Goal: Check status: Check status

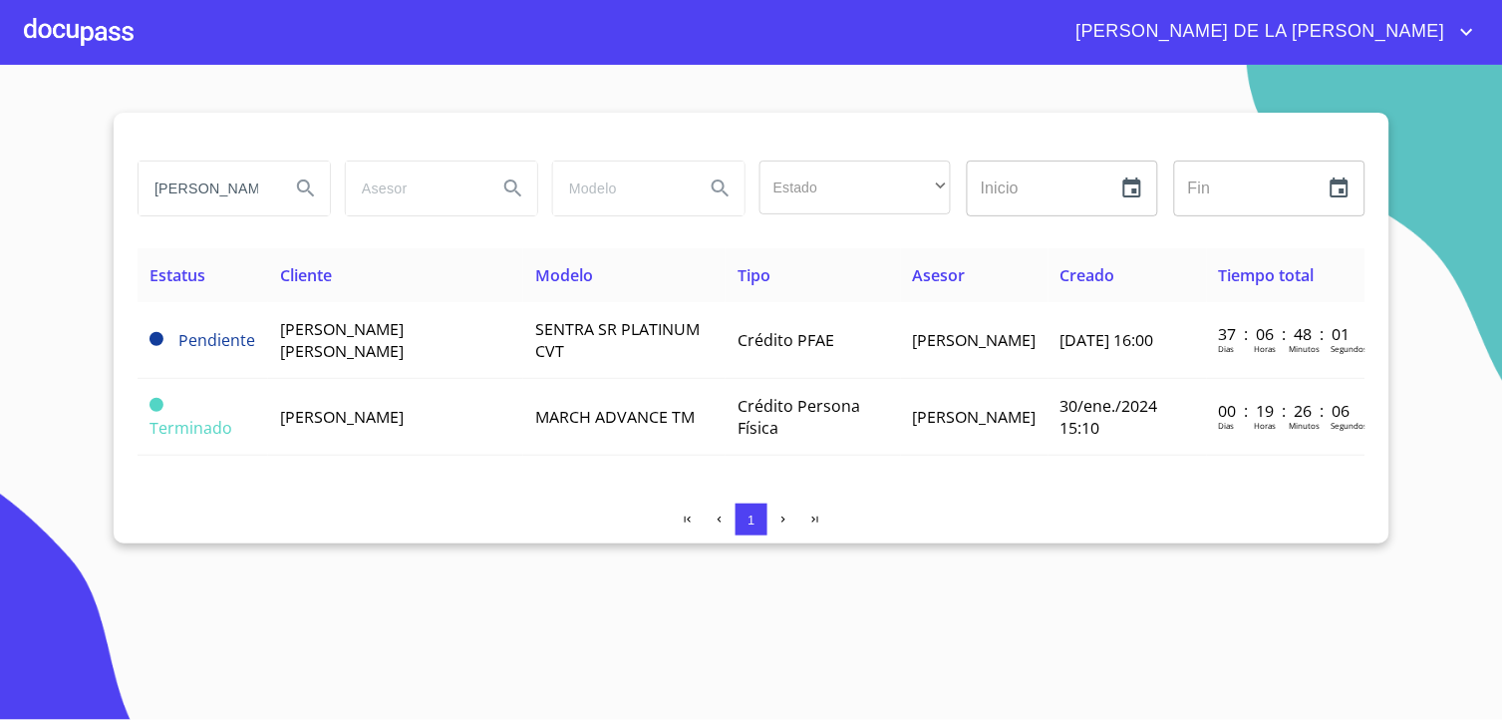
drag, startPoint x: 64, startPoint y: 166, endPoint x: 35, endPoint y: 166, distance: 28.9
click at [35, 166] on section "[PERSON_NAME] Estado ​ ​ Inicio ​ Fin ​ Estatus Cliente Modelo Tipo Asesor Crea…" at bounding box center [751, 392] width 1503 height 655
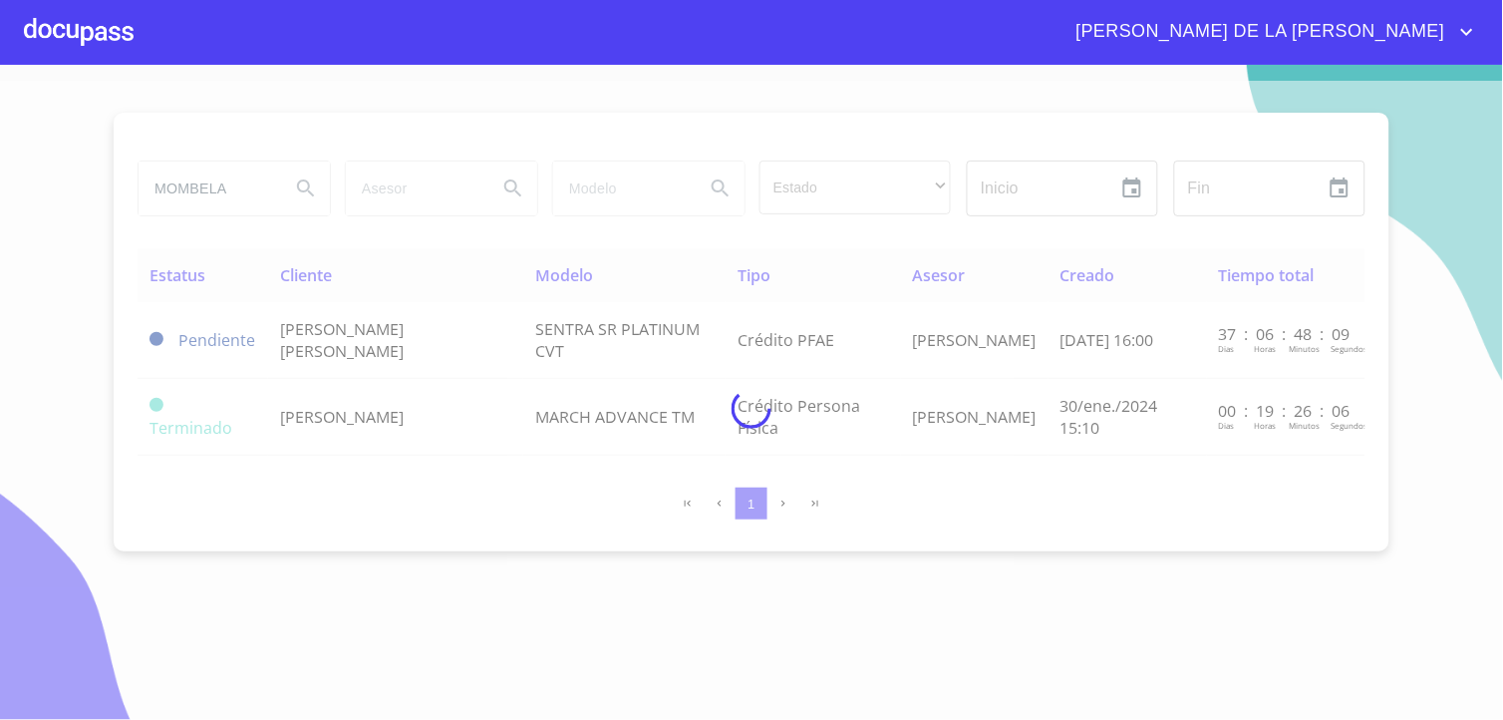
type input "MOMBELA"
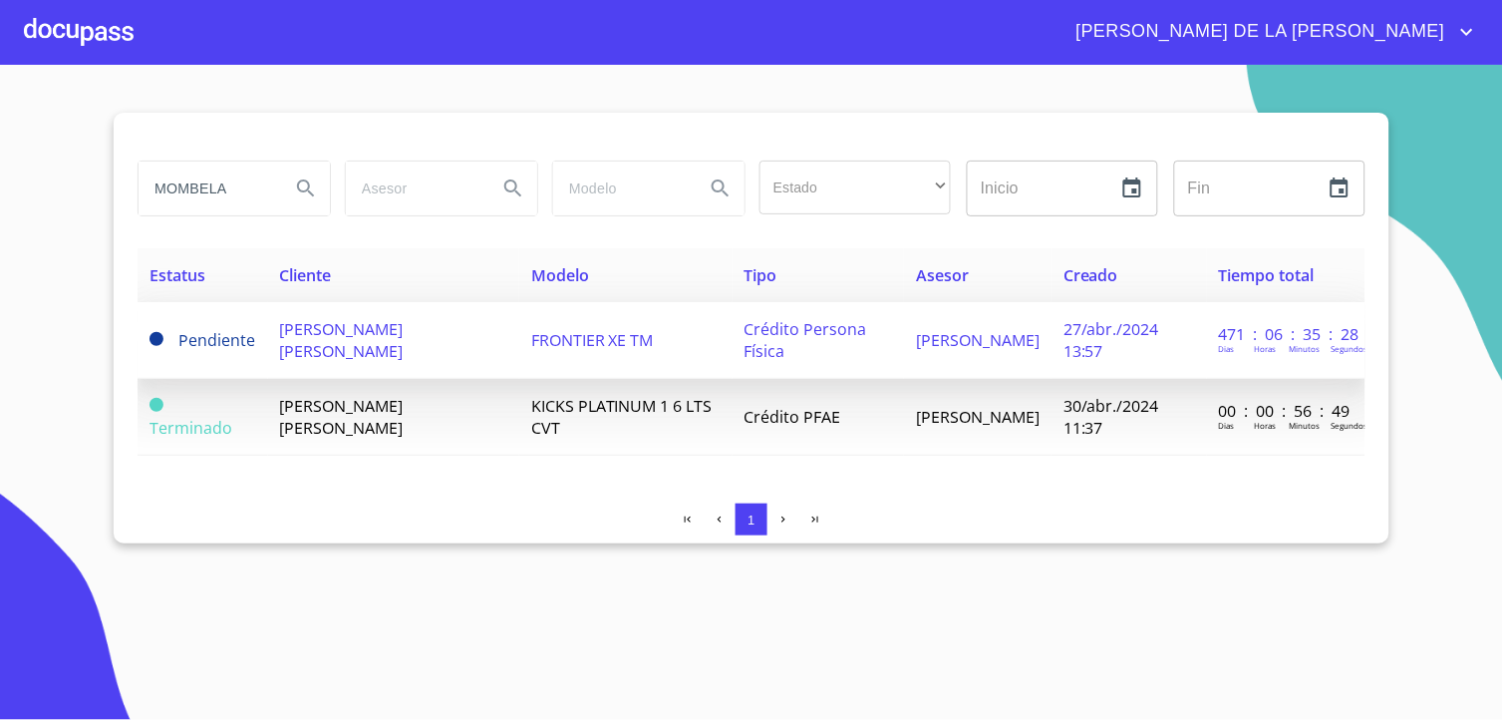
click at [321, 341] on span "[PERSON_NAME] [PERSON_NAME]" at bounding box center [342, 340] width 124 height 44
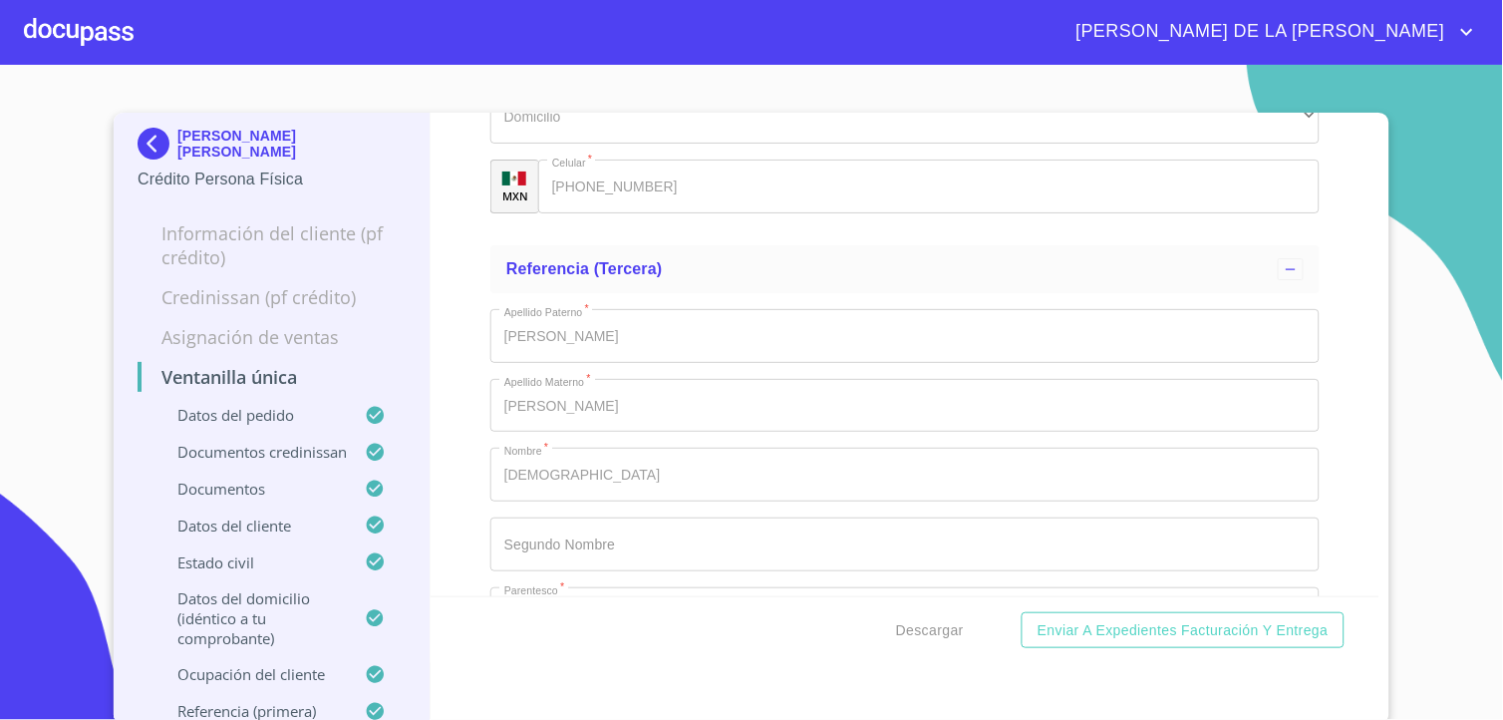
scroll to position [12410, 0]
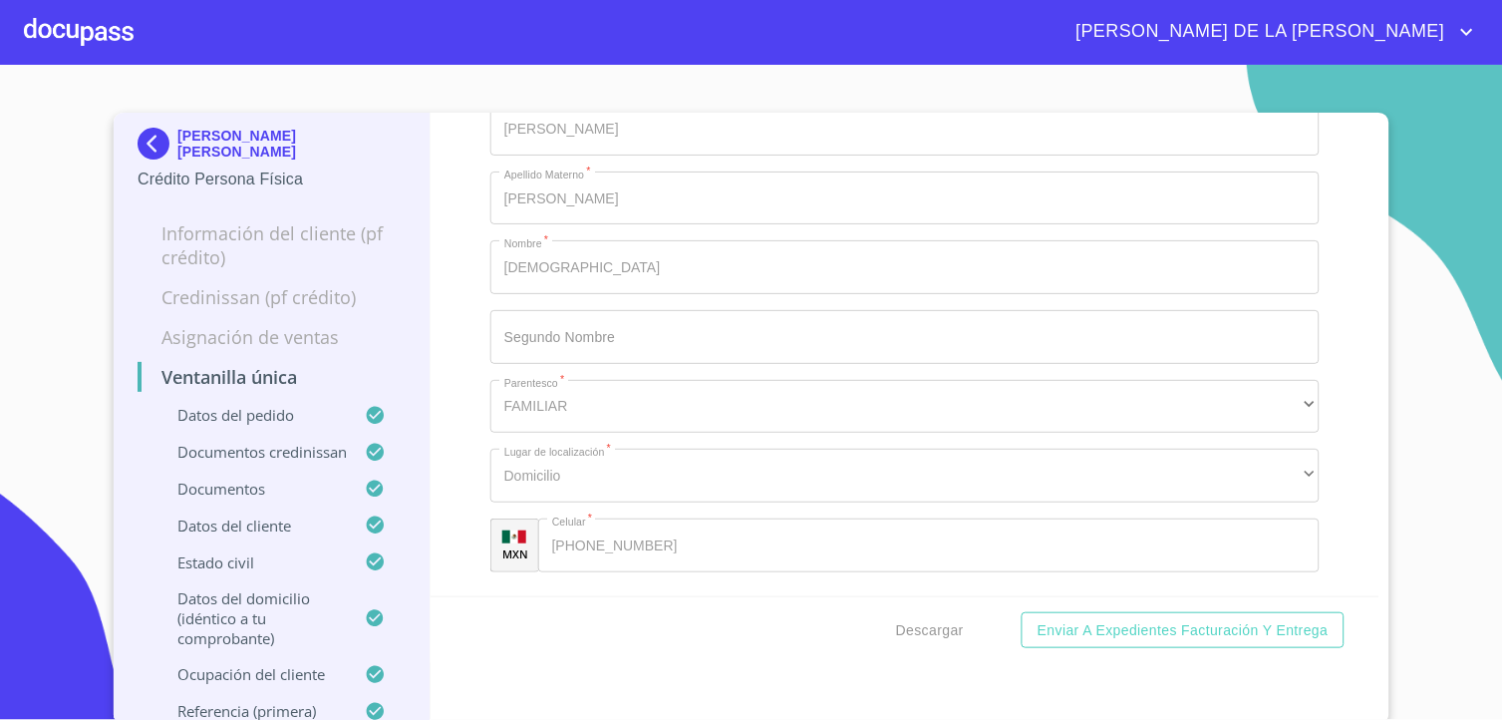
click at [148, 133] on img at bounding box center [158, 144] width 40 height 32
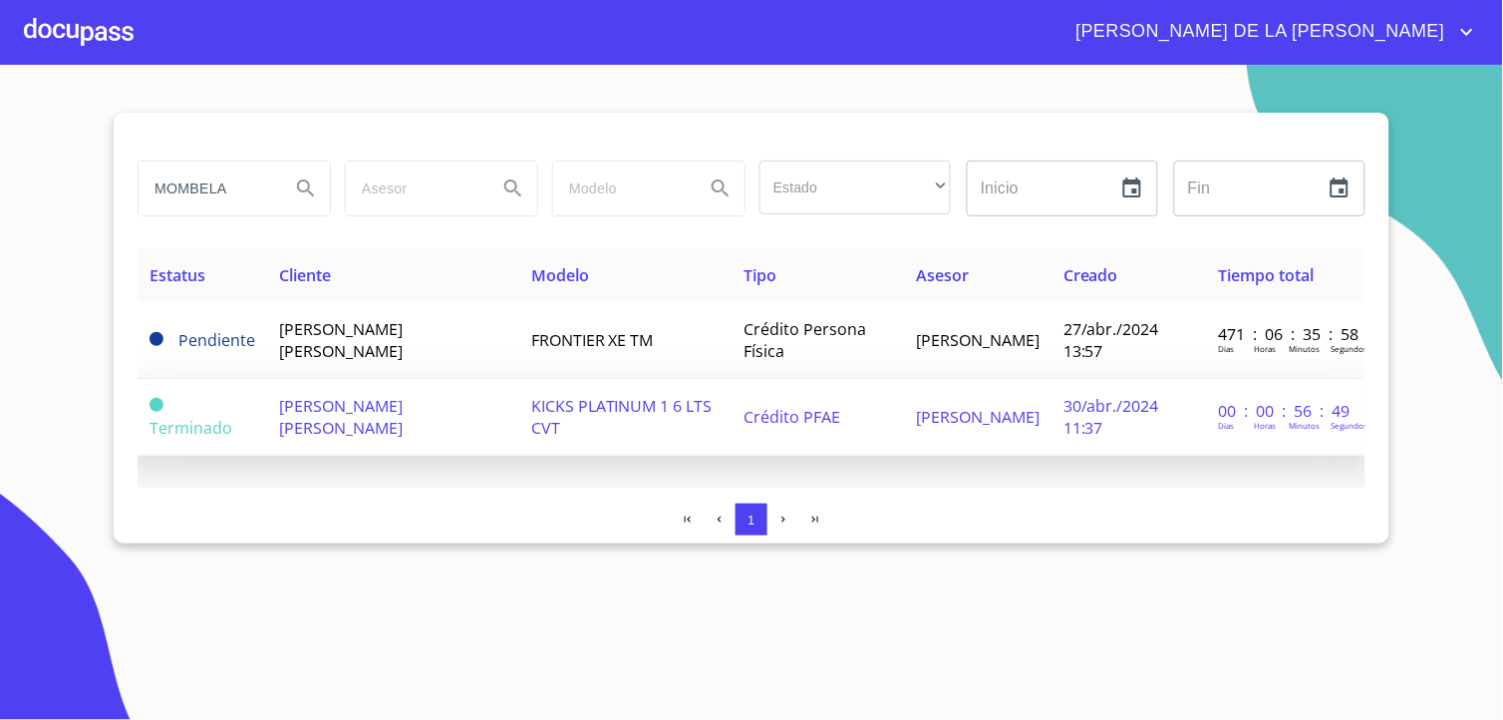
click at [302, 419] on span "[PERSON_NAME] [PERSON_NAME]" at bounding box center [342, 417] width 124 height 44
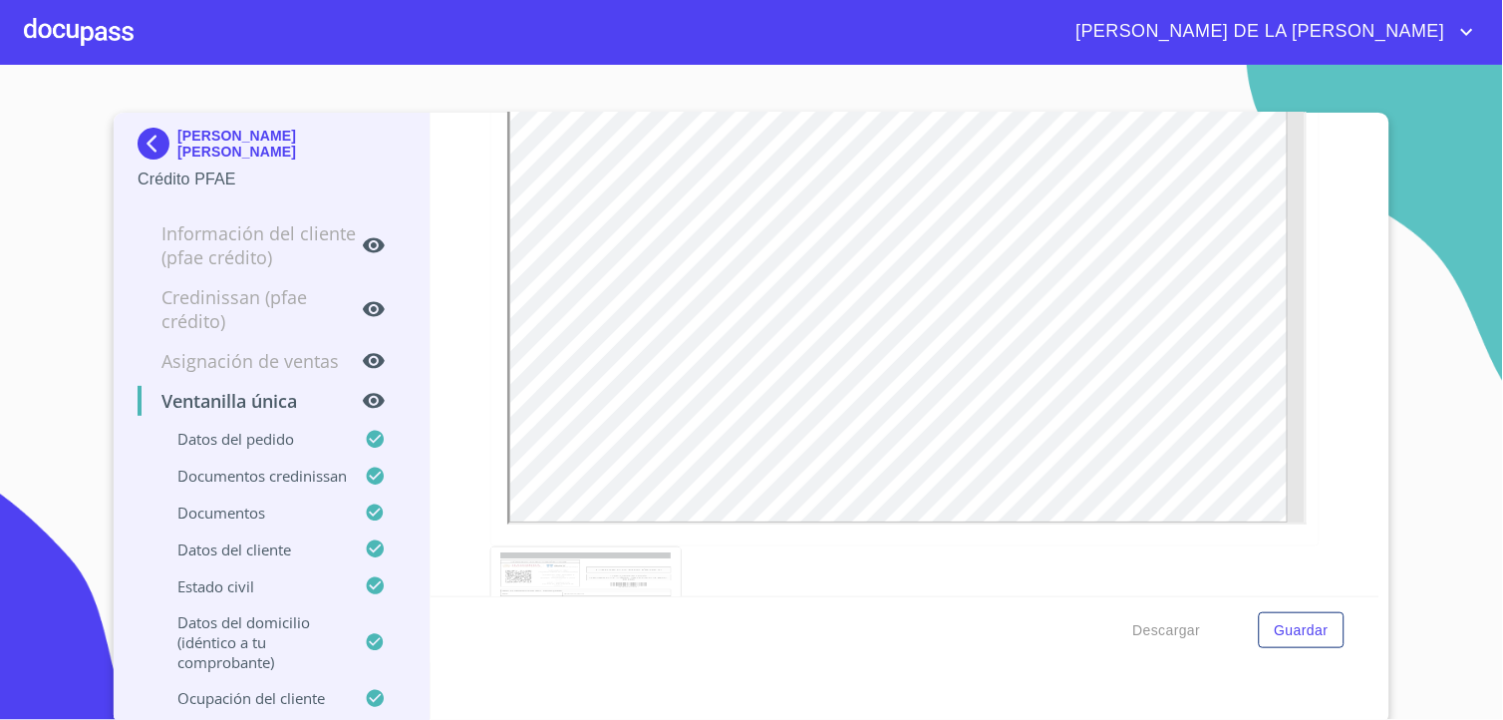
scroll to position [6866, 0]
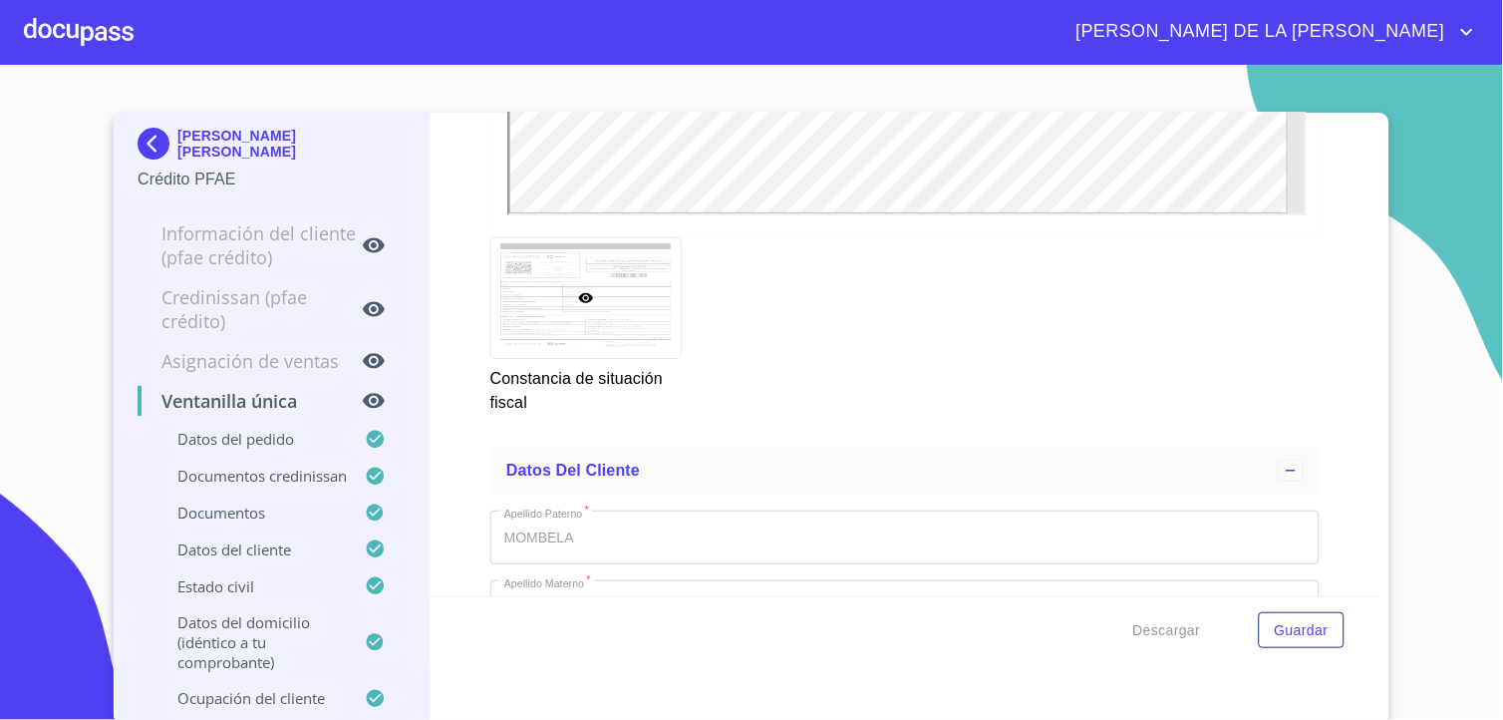
click at [146, 136] on img at bounding box center [158, 144] width 40 height 32
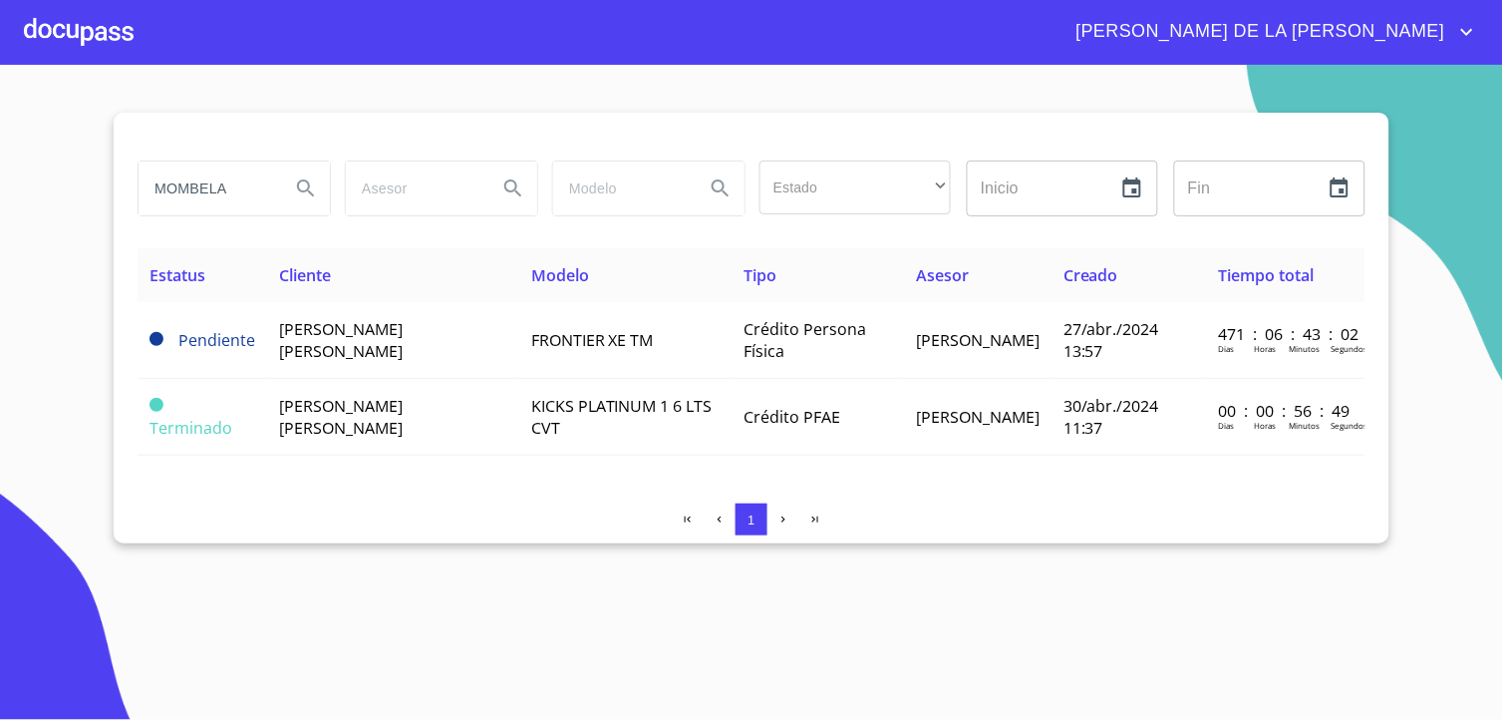
drag, startPoint x: 252, startPoint y: 193, endPoint x: 0, endPoint y: 182, distance: 252.4
click at [0, 191] on html "[PERSON_NAME] DE LA [PERSON_NAME] Estado ​ ​ Inicio ​ Fin ​ Estatus Cliente Mod…" at bounding box center [751, 360] width 1503 height 720
type input "[PERSON_NAME]"
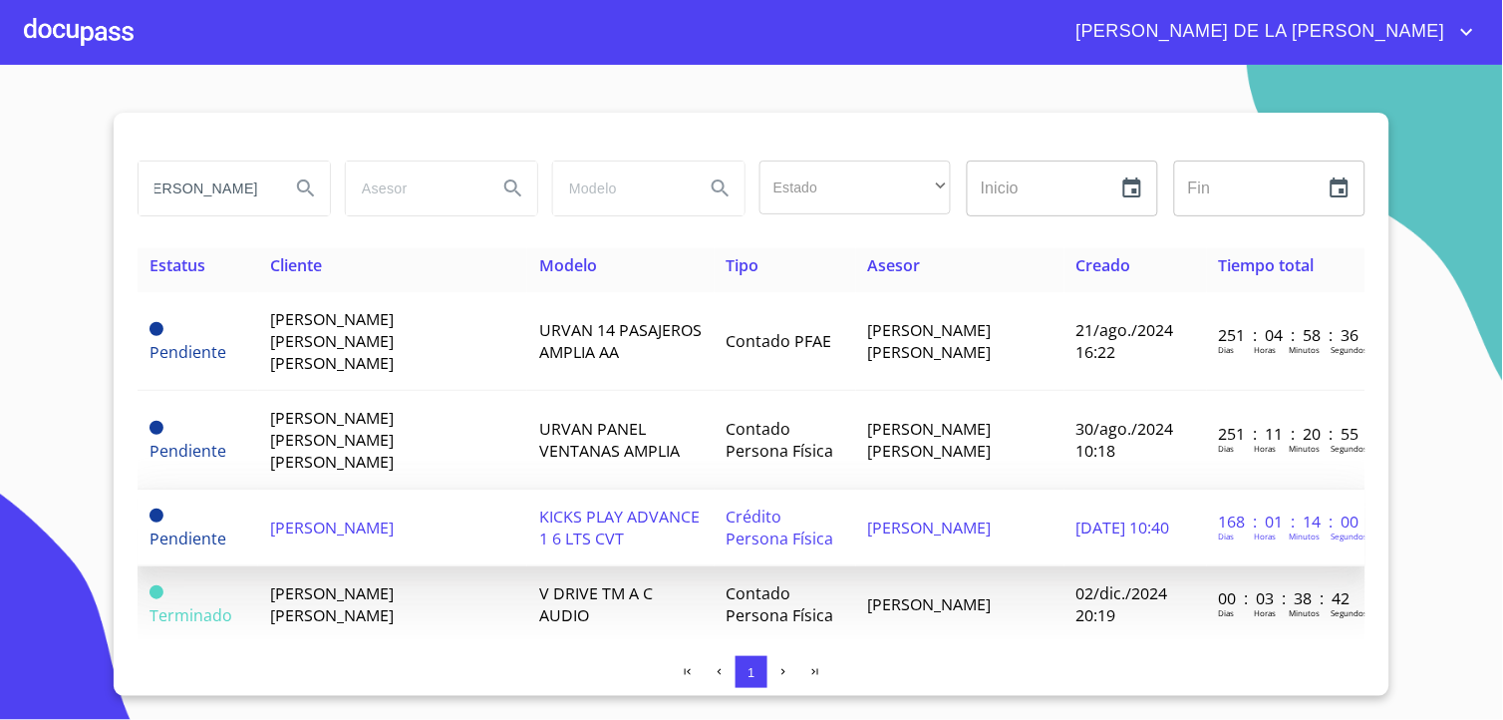
scroll to position [0, 0]
click at [309, 516] on span "[PERSON_NAME]" at bounding box center [332, 527] width 124 height 22
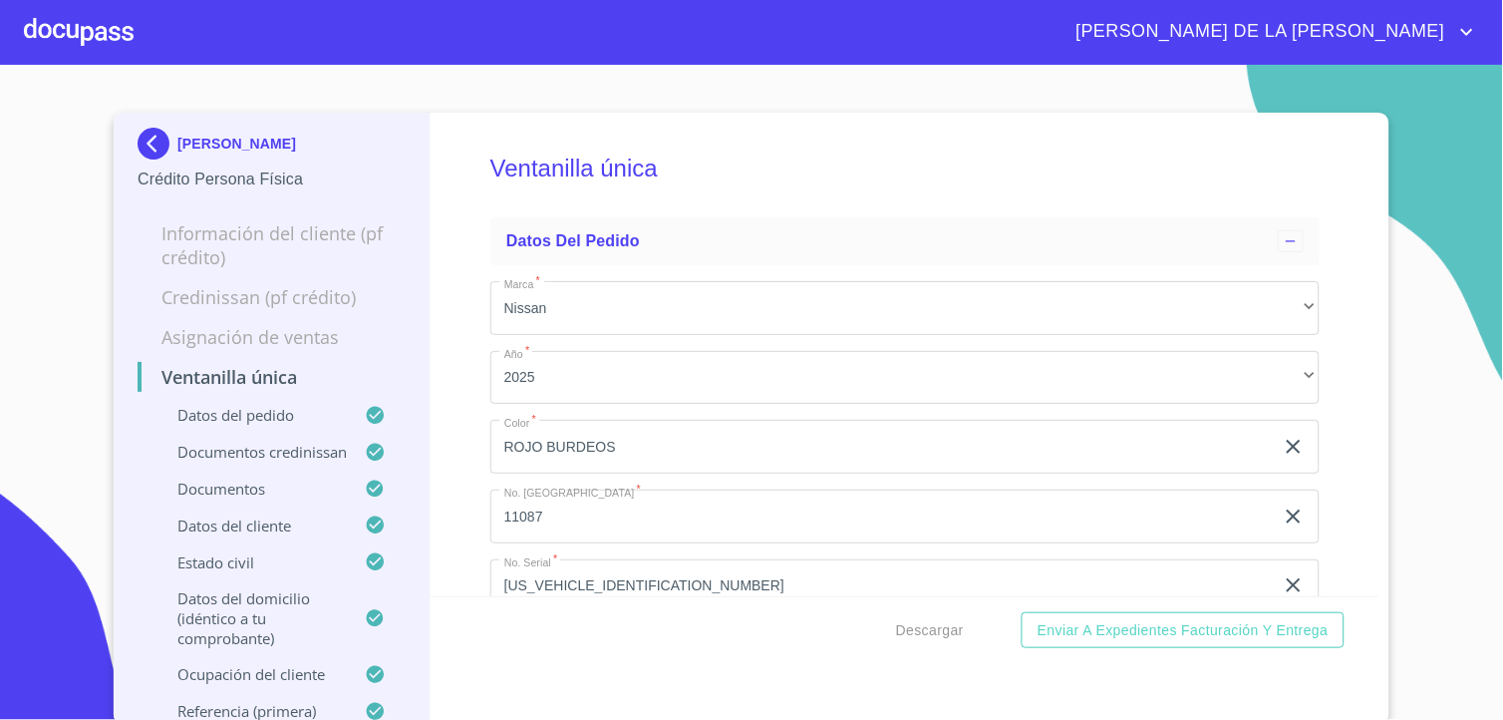
click at [141, 135] on img at bounding box center [158, 144] width 40 height 32
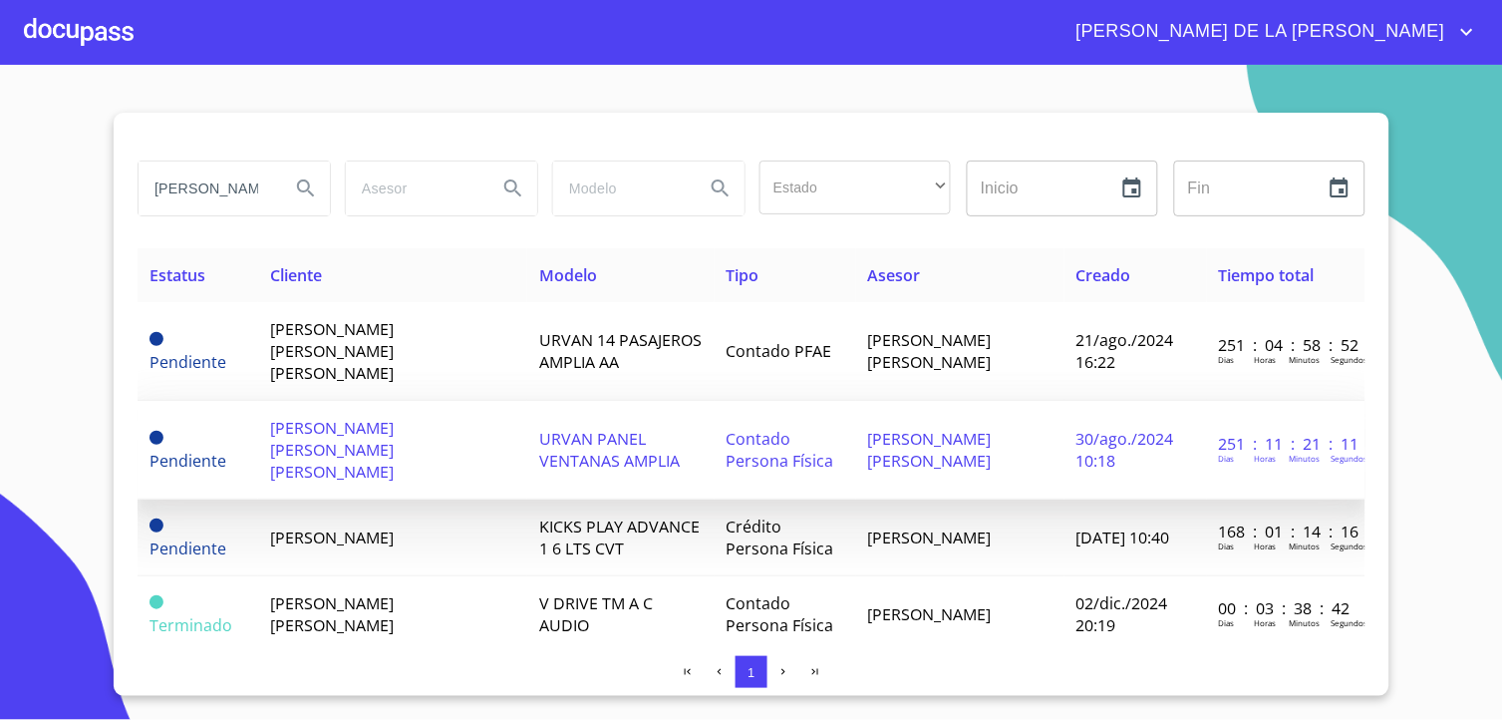
click at [355, 417] on span "[PERSON_NAME] [PERSON_NAME] [PERSON_NAME]" at bounding box center [332, 450] width 124 height 66
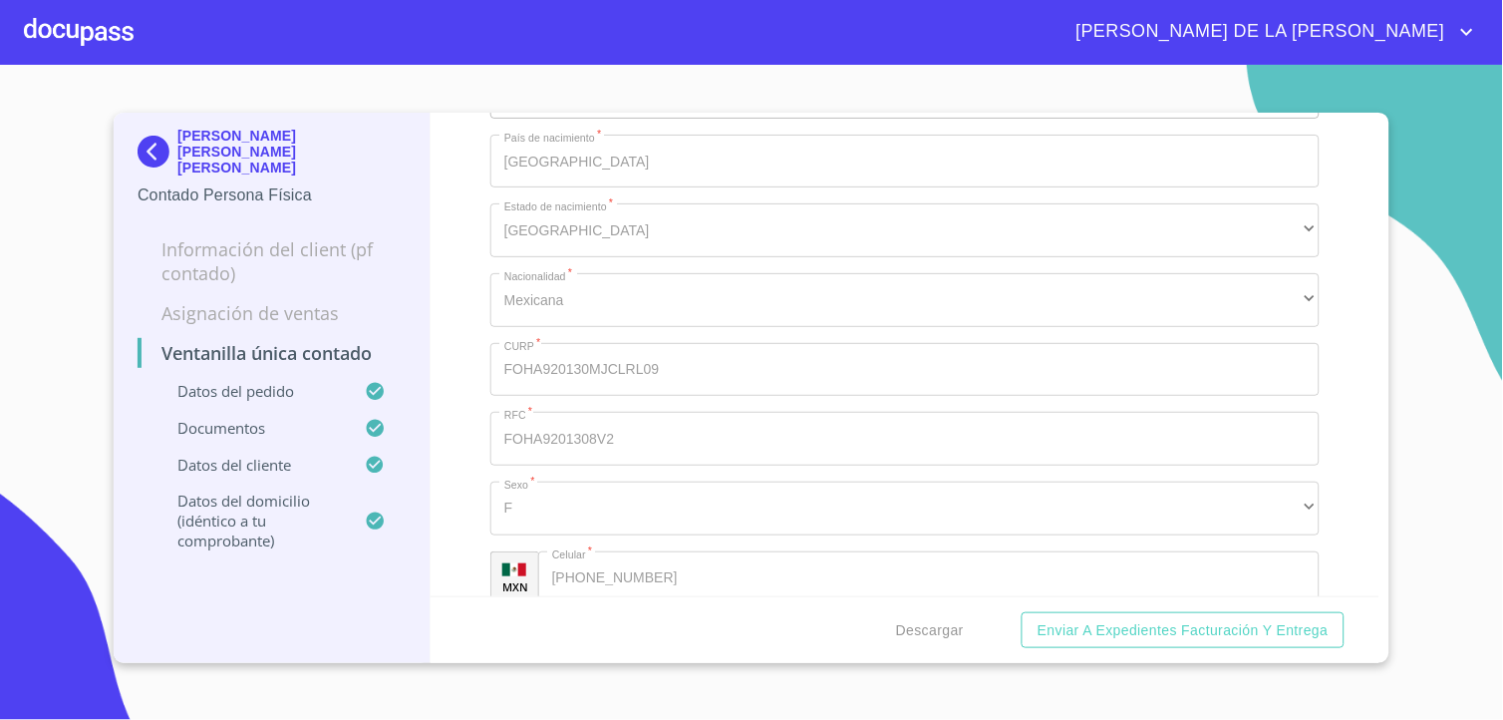
scroll to position [4743, 0]
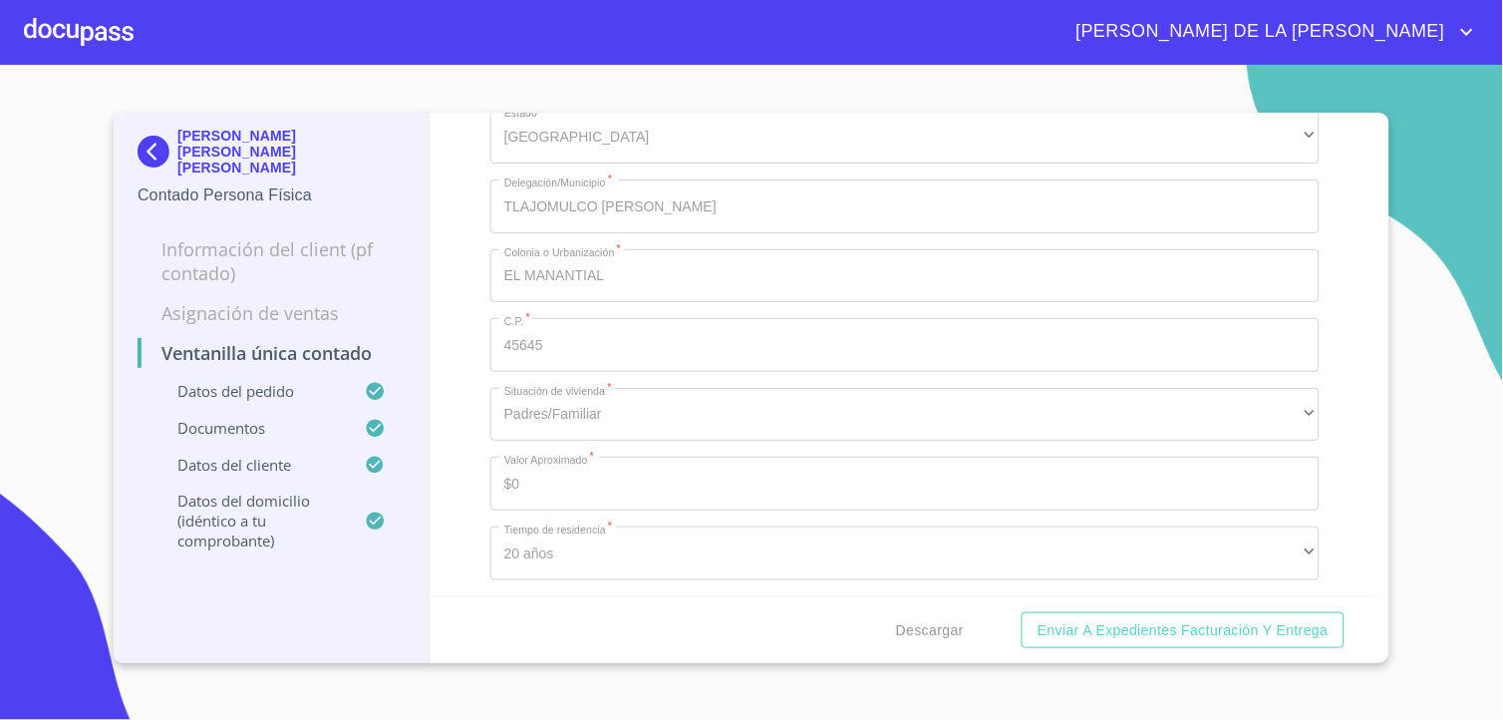
click at [144, 136] on img at bounding box center [158, 152] width 40 height 32
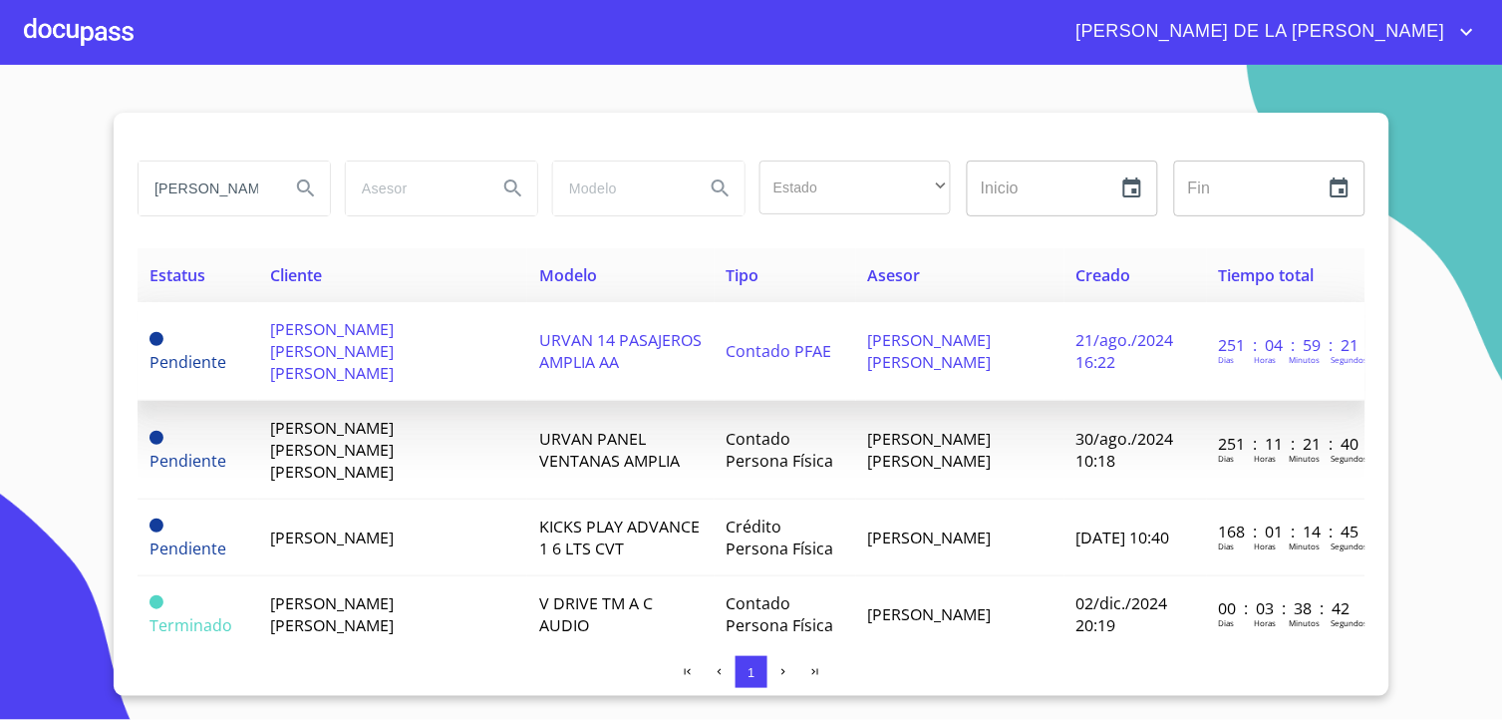
click at [333, 336] on span "[PERSON_NAME] [PERSON_NAME] [PERSON_NAME]" at bounding box center [332, 351] width 124 height 66
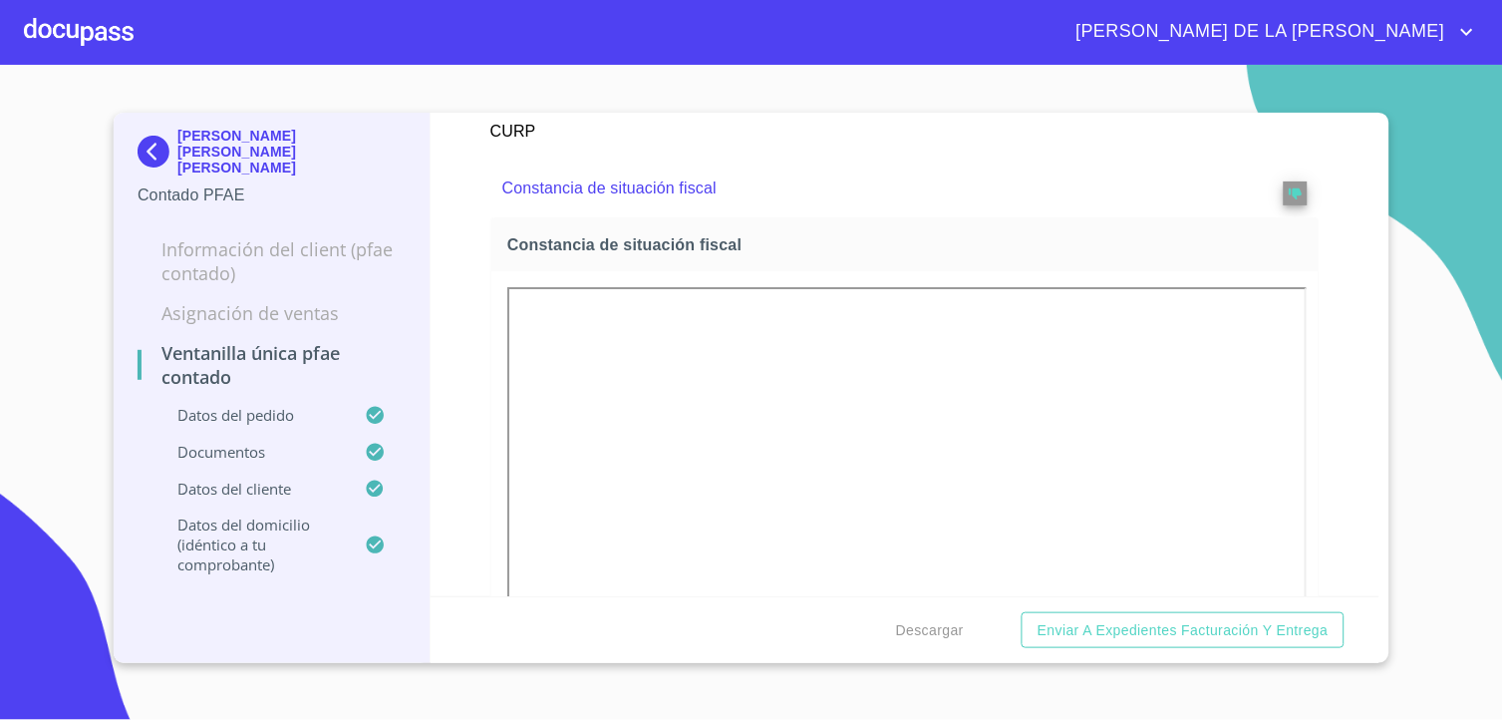
scroll to position [3316, 0]
